Goal: Check status: Check status

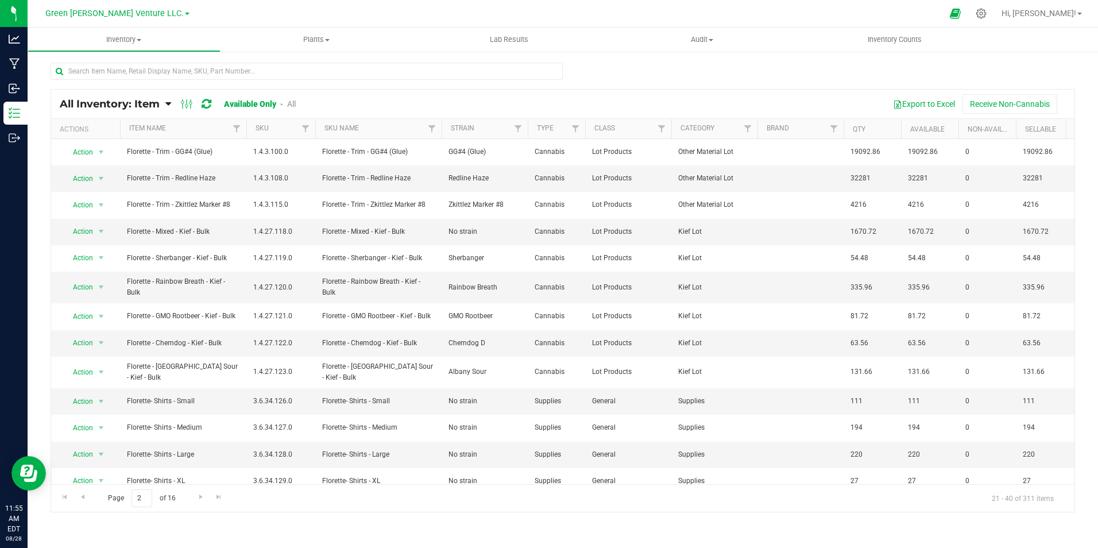
click at [773, 83] on div at bounding box center [563, 76] width 1024 height 26
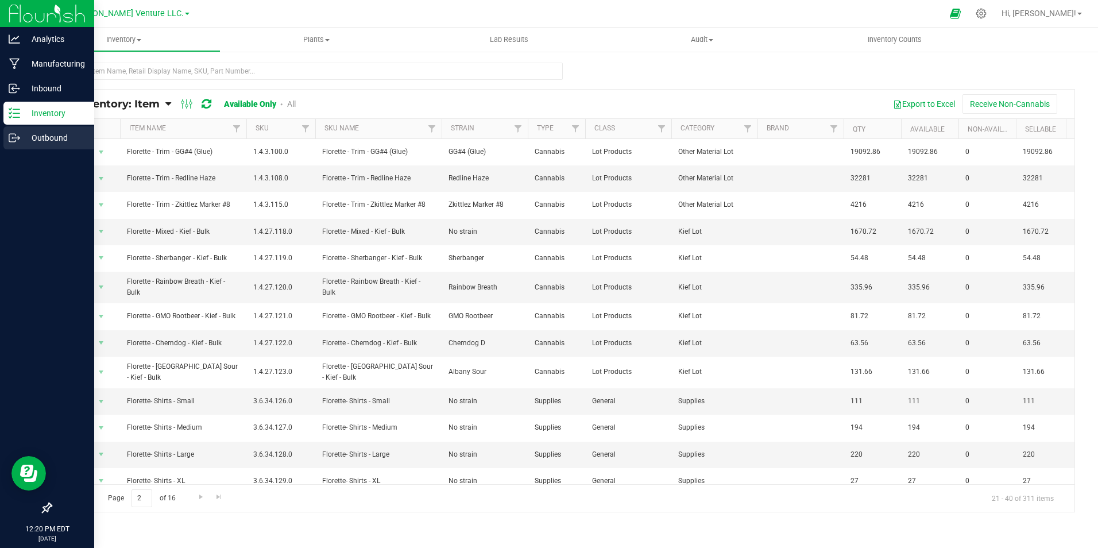
click at [30, 137] on p "Outbound" at bounding box center [54, 138] width 69 height 14
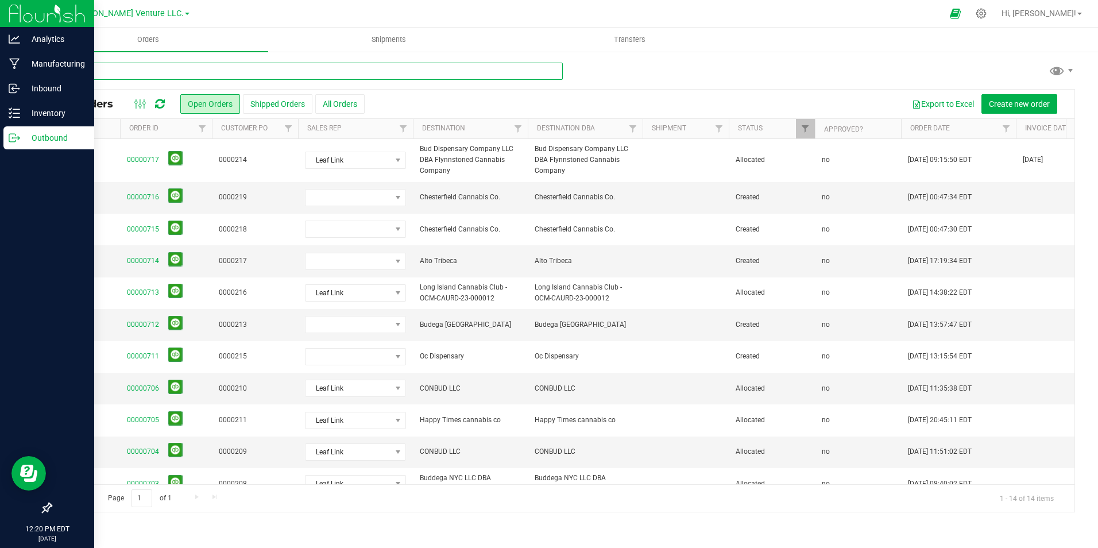
click at [223, 70] on input "text" at bounding box center [307, 71] width 512 height 17
type input "zen zest"
click at [628, 64] on div "zen zest" at bounding box center [563, 76] width 1024 height 26
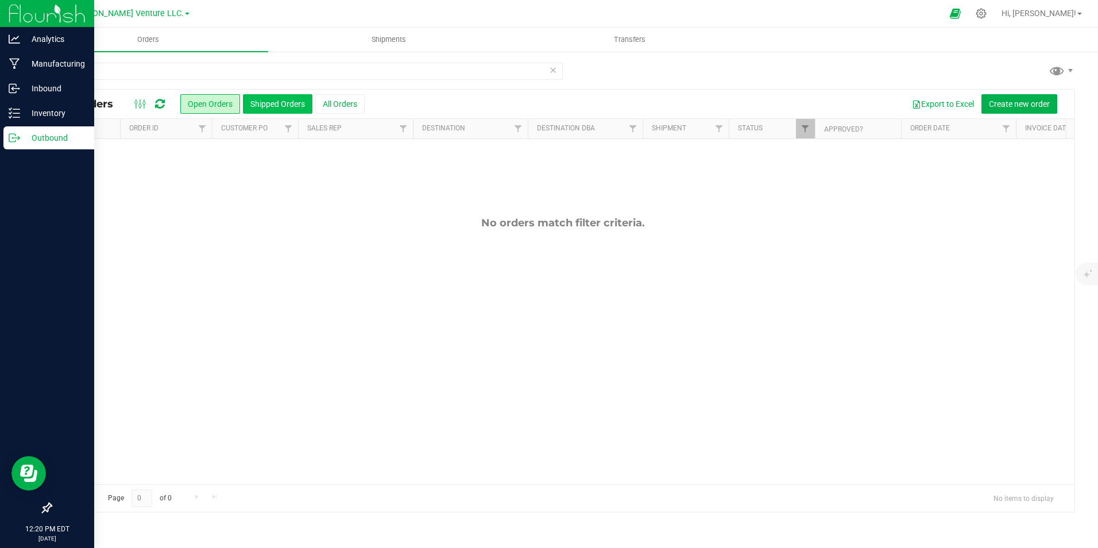
click at [284, 103] on button "Shipped Orders" at bounding box center [277, 104] width 69 height 20
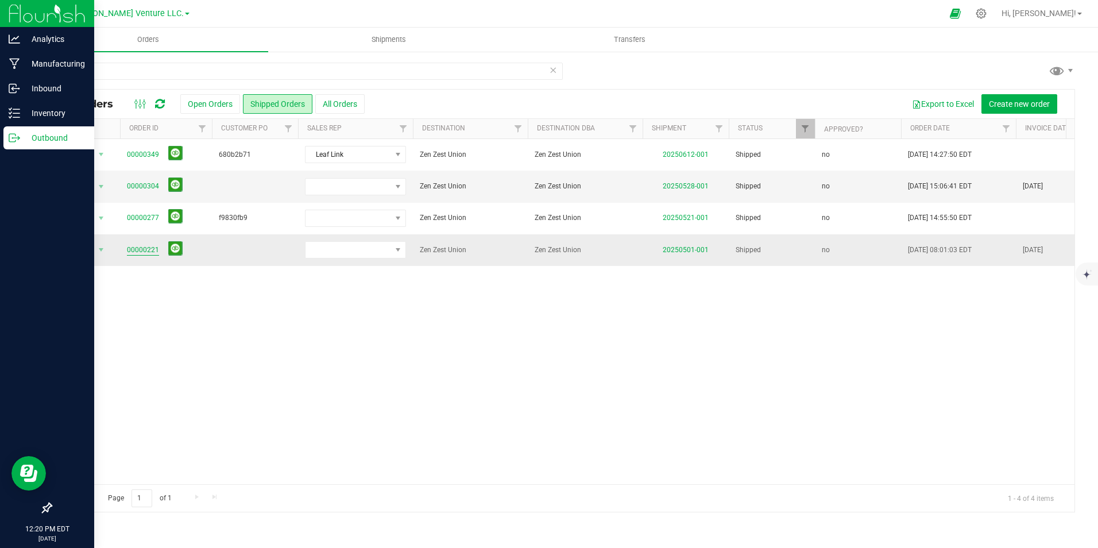
click at [145, 246] on link "00000221" at bounding box center [143, 250] width 32 height 11
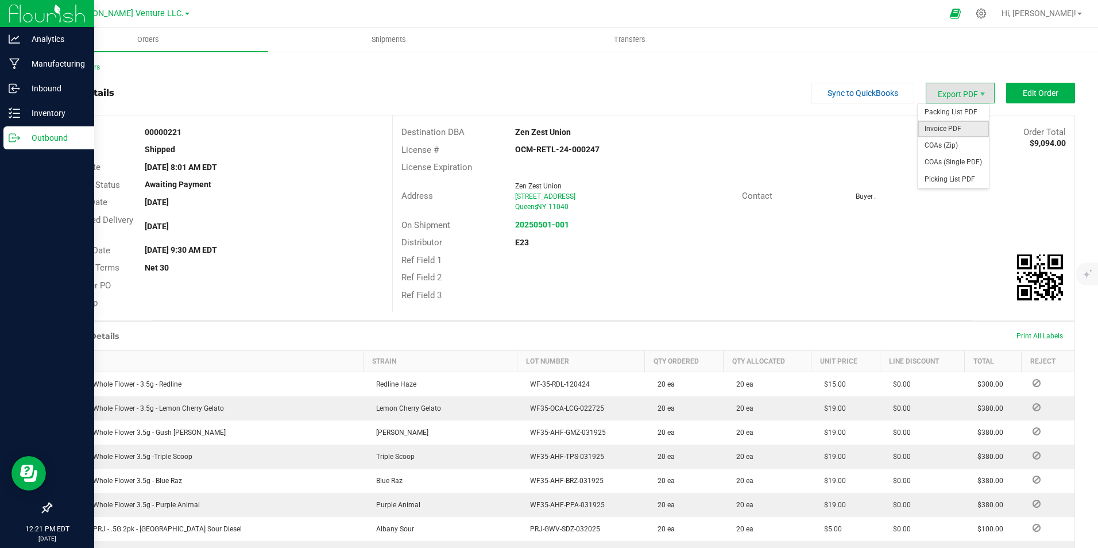
click at [957, 129] on span "Invoice PDF" at bounding box center [952, 129] width 71 height 17
click at [90, 62] on div "Back to Orders" at bounding box center [563, 67] width 1024 height 10
click at [90, 67] on link "Back to Orders" at bounding box center [75, 67] width 49 height 8
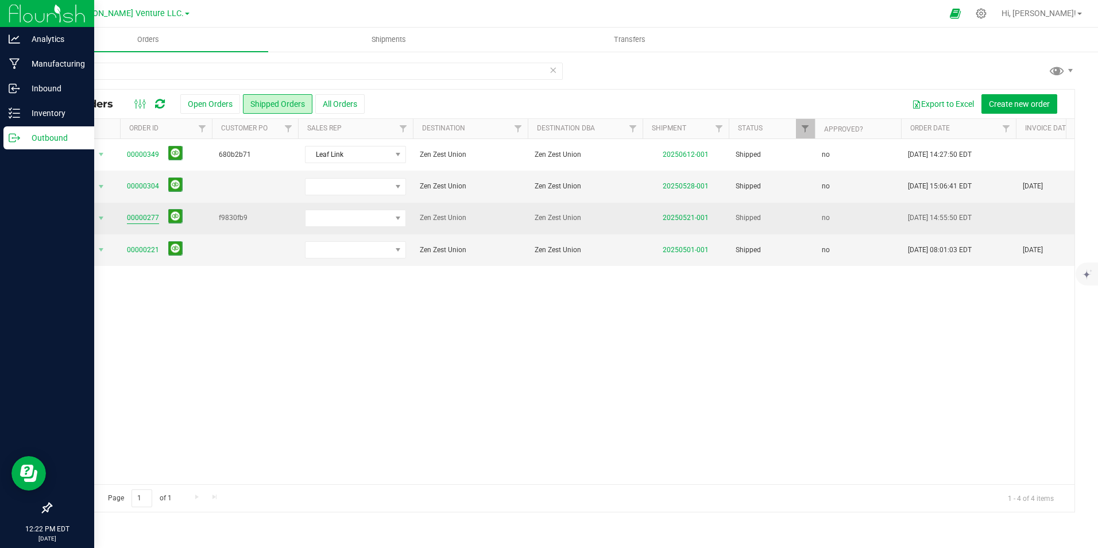
click at [146, 217] on link "00000277" at bounding box center [143, 217] width 32 height 11
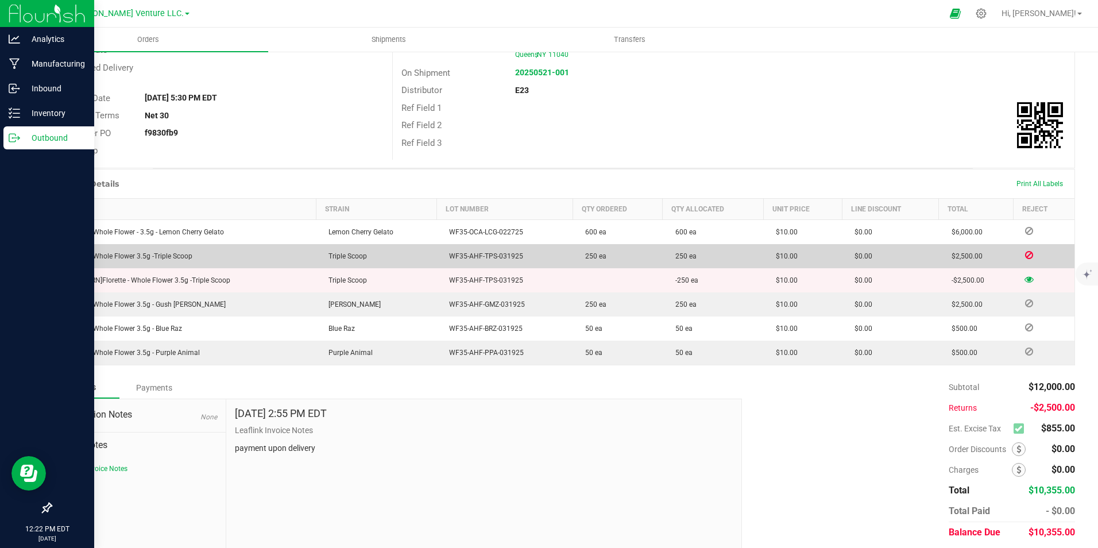
scroll to position [169, 0]
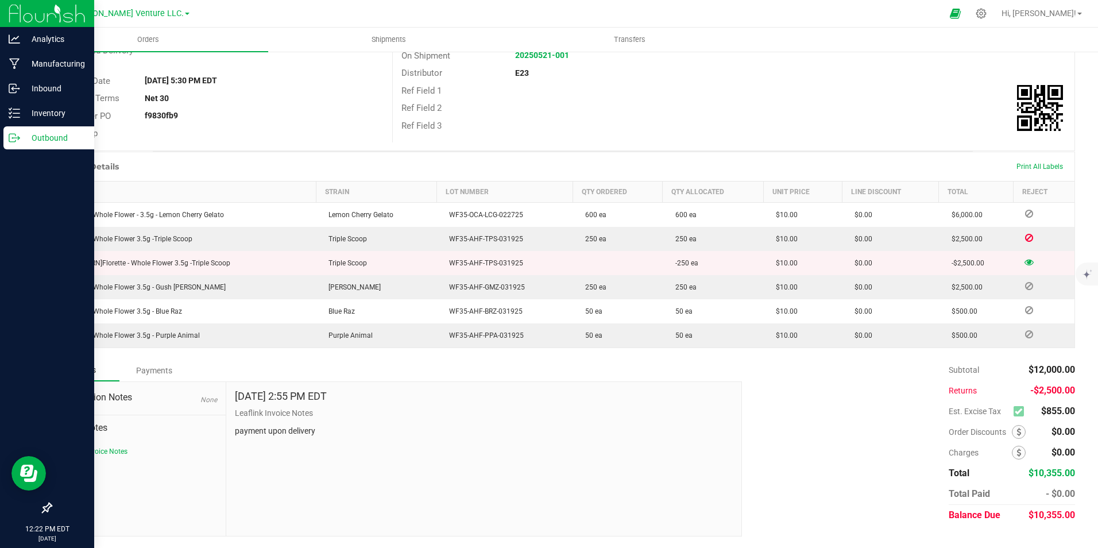
click at [544, 411] on p "Leaflink Invoice Notes" at bounding box center [484, 413] width 498 height 12
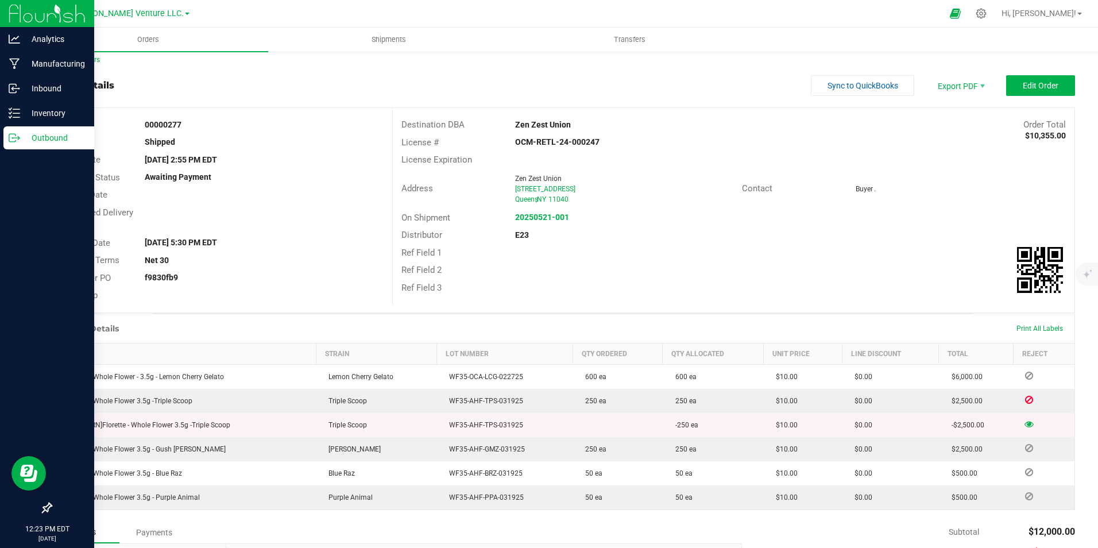
scroll to position [0, 0]
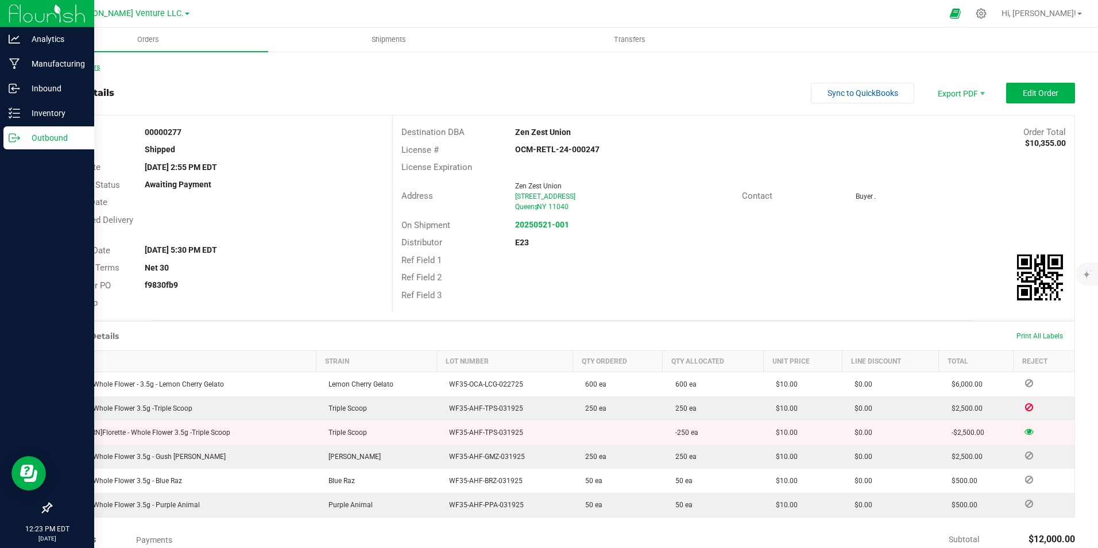
click at [87, 64] on link "Back to Orders" at bounding box center [75, 67] width 49 height 8
